Goal: Transaction & Acquisition: Purchase product/service

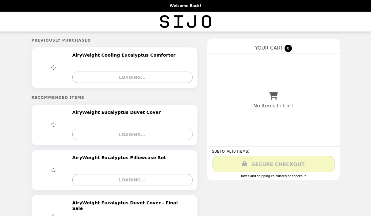
select select "**********"
select select "****"
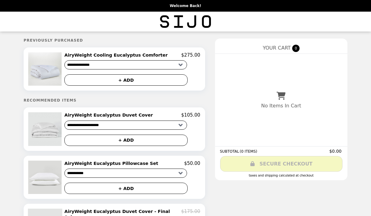
click at [109, 125] on select "**********" at bounding box center [125, 125] width 123 height 9
click at [115, 128] on select "**********" at bounding box center [125, 125] width 123 height 9
select select "**********"
click at [54, 127] on img at bounding box center [45, 128] width 35 height 33
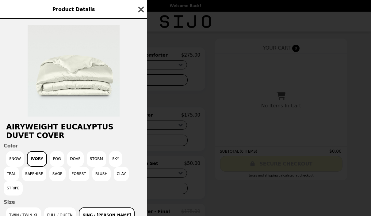
click at [14, 160] on button "Snow" at bounding box center [15, 159] width 18 height 16
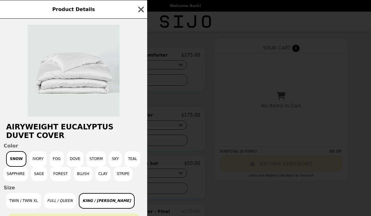
click at [37, 161] on button "Ivory" at bounding box center [37, 159] width 17 height 16
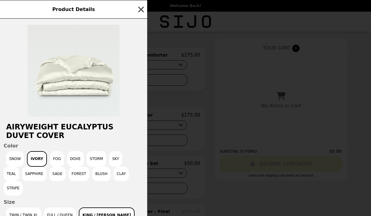
click at [54, 164] on button "Fog" at bounding box center [57, 159] width 14 height 16
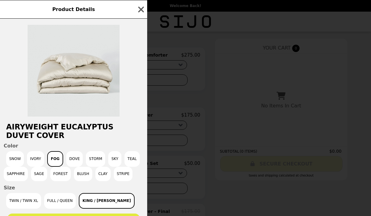
click at [73, 160] on button "Dove" at bounding box center [74, 159] width 17 height 16
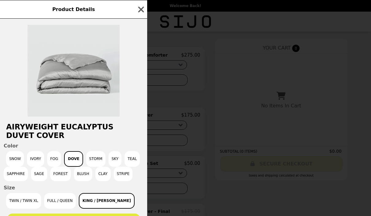
click at [93, 159] on button "Storm" at bounding box center [95, 159] width 19 height 16
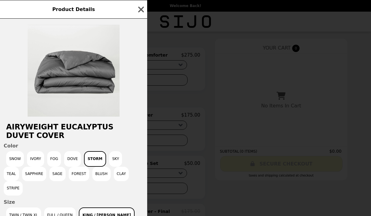
click at [112, 160] on button "Sky" at bounding box center [115, 159] width 13 height 16
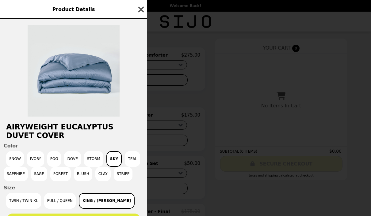
click at [130, 163] on button "Teal" at bounding box center [132, 159] width 15 height 16
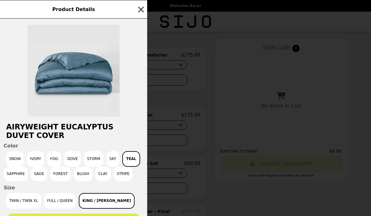
click at [15, 179] on button "Sapphire" at bounding box center [16, 174] width 24 height 14
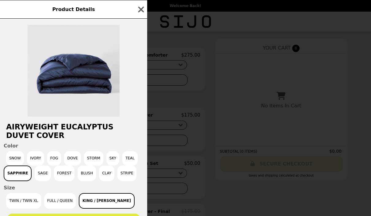
click at [37, 176] on button "Sage" at bounding box center [43, 174] width 16 height 16
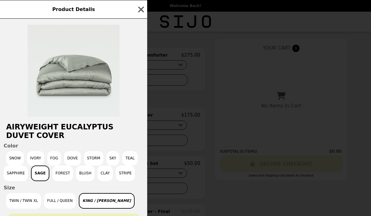
click at [57, 174] on button "Forest" at bounding box center [62, 174] width 21 height 16
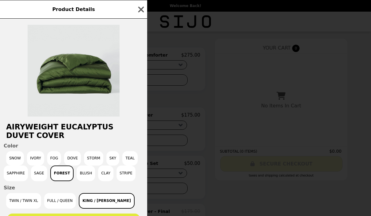
click at [83, 176] on button "Blush" at bounding box center [86, 174] width 18 height 16
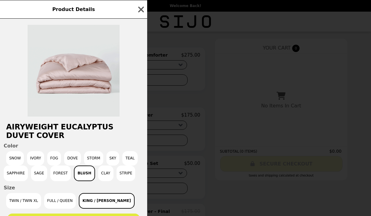
click at [101, 178] on button "Clay" at bounding box center [105, 174] width 15 height 16
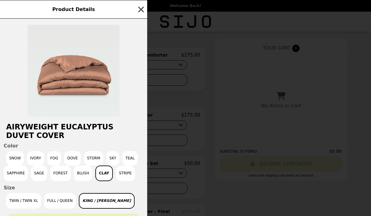
click at [124, 178] on button "Stripe" at bounding box center [125, 174] width 19 height 16
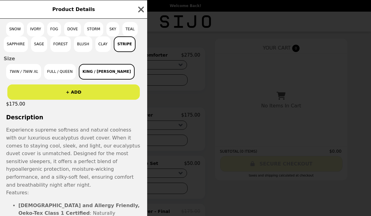
scroll to position [85, 0]
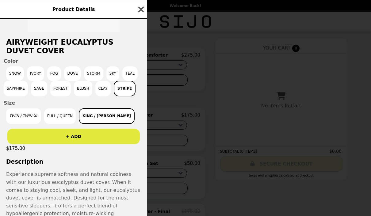
click at [43, 141] on button "+ ADD" at bounding box center [73, 136] width 132 height 15
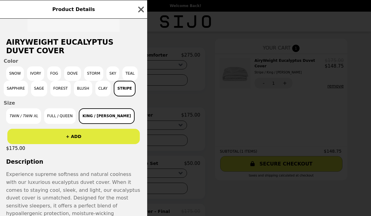
click at [17, 79] on button "Snow" at bounding box center [15, 73] width 18 height 14
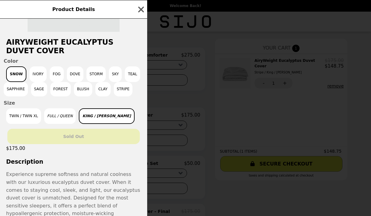
click at [123, 90] on button "Stripe" at bounding box center [123, 89] width 19 height 14
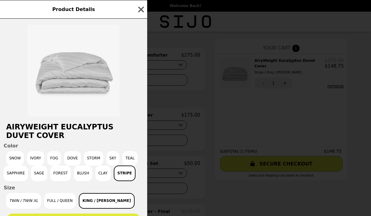
scroll to position [0, 0]
click at [70, 102] on img at bounding box center [74, 71] width 92 height 92
click at [282, 116] on div "Product Details AiryWeight Eucalyptus Duvet Cover Color Snow Ivory Fog Dove Sto…" at bounding box center [185, 108] width 371 height 216
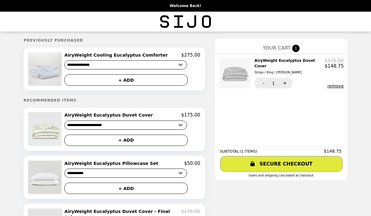
click at [178, 19] on img "Main" at bounding box center [185, 21] width 51 height 13
